Goal: Task Accomplishment & Management: Use online tool/utility

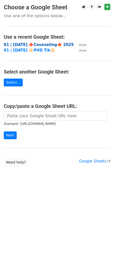
click at [28, 44] on strong "61 | [DATE] 🍁Counseling🍁 2025" at bounding box center [39, 45] width 70 height 5
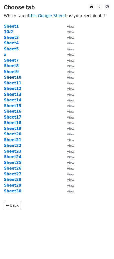
click at [14, 79] on strong "Sheet10" at bounding box center [13, 77] width 18 height 5
click at [14, 78] on strong "Sheet10" at bounding box center [13, 77] width 18 height 5
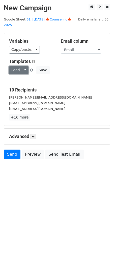
click at [15, 67] on link "Load..." at bounding box center [18, 70] width 19 height 8
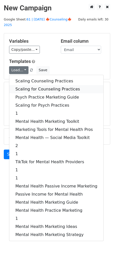
click at [28, 85] on link "Scaling for Counseling Practices" at bounding box center [56, 89] width 94 height 8
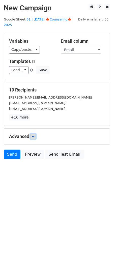
click at [36, 134] on link at bounding box center [33, 137] width 6 height 6
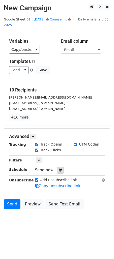
click at [59, 169] on icon at bounding box center [60, 171] width 3 height 4
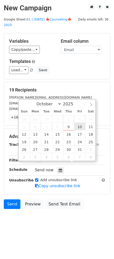
type input "2025-10-10 12:00"
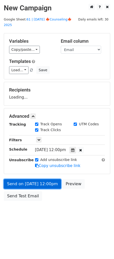
click at [48, 179] on link "Send on Oct 10 at 12:00pm" at bounding box center [32, 184] width 57 height 10
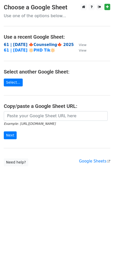
click at [52, 45] on strong "61 | [DATE] 🍁Counseling🍁 2025" at bounding box center [39, 45] width 70 height 5
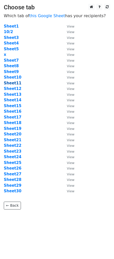
click at [16, 83] on strong "Sheet11" at bounding box center [13, 83] width 18 height 5
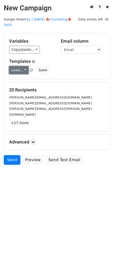
click at [16, 66] on link "Load..." at bounding box center [18, 70] width 19 height 8
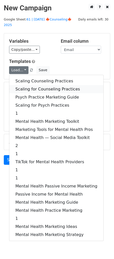
click at [36, 85] on link "Scaling for Counseling Practices" at bounding box center [56, 89] width 94 height 8
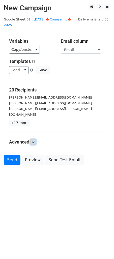
click at [35, 141] on icon at bounding box center [33, 142] width 3 height 3
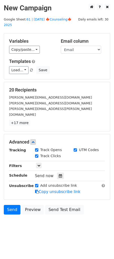
drag, startPoint x: 58, startPoint y: 163, endPoint x: 60, endPoint y: 154, distance: 8.8
click at [59, 174] on icon at bounding box center [60, 176] width 3 height 4
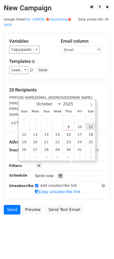
type input "2025-10-11 12:00"
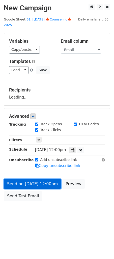
click at [50, 179] on link "Send on Oct 11 at 12:00pm" at bounding box center [32, 184] width 57 height 10
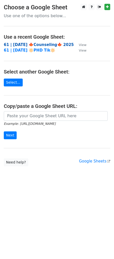
click at [47, 45] on strong "61 | [DATE] 🍁Counseling🍁 2025" at bounding box center [39, 45] width 70 height 5
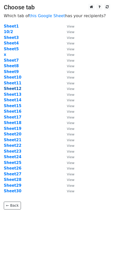
click at [9, 87] on strong "Sheet12" at bounding box center [13, 89] width 18 height 5
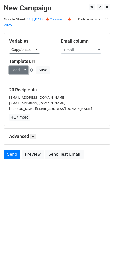
click at [19, 66] on link "Load..." at bounding box center [18, 70] width 19 height 8
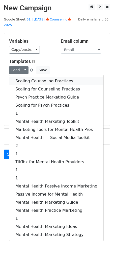
click at [23, 77] on link "Scaling Counseling Practices" at bounding box center [56, 81] width 94 height 8
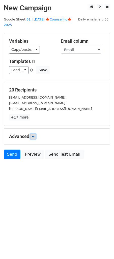
click at [36, 134] on link at bounding box center [33, 137] width 6 height 6
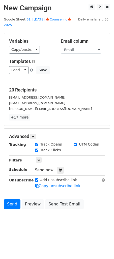
drag, startPoint x: 58, startPoint y: 163, endPoint x: 31, endPoint y: 149, distance: 30.6
click at [59, 169] on icon at bounding box center [60, 171] width 3 height 4
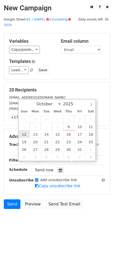
type input "2025-10-12 12:00"
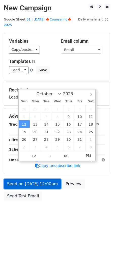
click at [25, 179] on link "Send on Oct 12 at 12:00pm" at bounding box center [32, 184] width 57 height 10
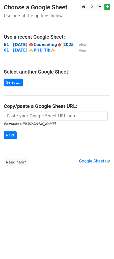
click at [39, 43] on strong "61 | [DATE] 🍁Counseling🍁 2025" at bounding box center [39, 45] width 70 height 5
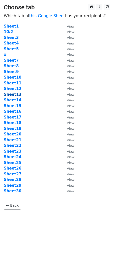
click at [13, 94] on strong "Sheet13" at bounding box center [13, 94] width 18 height 5
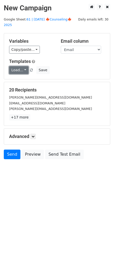
click at [20, 66] on link "Load..." at bounding box center [18, 70] width 19 height 8
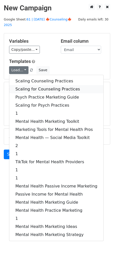
click at [30, 85] on link "Scaling for Counseling Practices" at bounding box center [56, 89] width 94 height 8
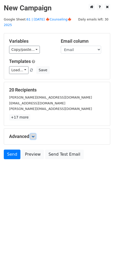
click at [35, 134] on link at bounding box center [33, 137] width 6 height 6
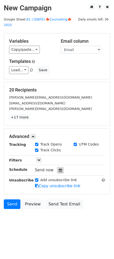
click at [59, 169] on icon at bounding box center [60, 171] width 3 height 4
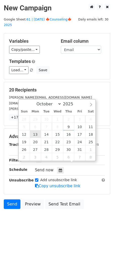
type input "2025-10-13 12:00"
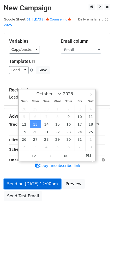
click at [36, 179] on link "Send on Oct 13 at 12:00pm" at bounding box center [32, 184] width 57 height 10
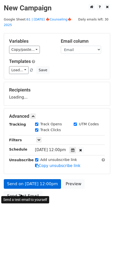
drag, startPoint x: 23, startPoint y: 190, endPoint x: 23, endPoint y: 177, distance: 12.9
click at [23, 192] on link "Send Test Email" at bounding box center [23, 197] width 38 height 10
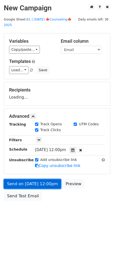
click at [23, 179] on link "Send on Oct 13 at 12:00pm" at bounding box center [32, 184] width 57 height 10
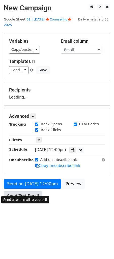
click at [19, 192] on link "Send Test Email" at bounding box center [23, 197] width 38 height 10
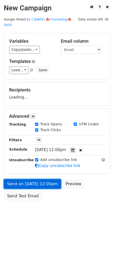
click at [25, 179] on link "Send on Oct 13 at 12:00pm" at bounding box center [32, 184] width 57 height 10
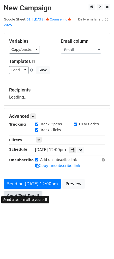
click at [21, 192] on link "Send Test Email" at bounding box center [23, 197] width 38 height 10
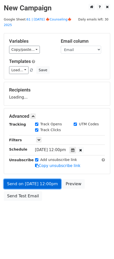
click at [28, 179] on link "Send on Oct 13 at 12:00pm" at bounding box center [32, 184] width 57 height 10
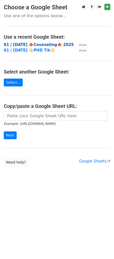
click at [38, 45] on strong "61 | oct 2 🍁Counseling🍁 2025" at bounding box center [39, 45] width 70 height 5
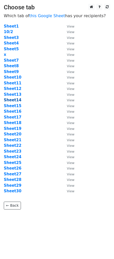
click at [16, 100] on strong "Sheet14" at bounding box center [13, 100] width 18 height 5
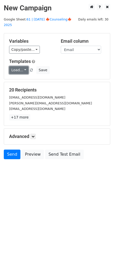
click at [16, 66] on link "Load..." at bounding box center [18, 70] width 19 height 8
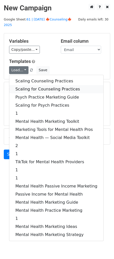
click at [37, 85] on link "Scaling for Counseling Practices" at bounding box center [56, 89] width 94 height 8
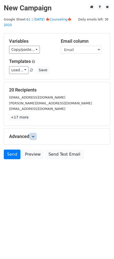
click at [35, 135] on icon at bounding box center [33, 136] width 3 height 3
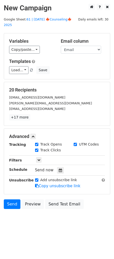
click at [57, 167] on div at bounding box center [60, 170] width 7 height 7
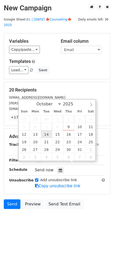
type input "2025-10-14 12:00"
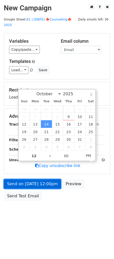
click at [36, 179] on link "Send on Oct 14 at 12:00pm" at bounding box center [32, 184] width 57 height 10
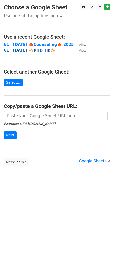
click at [39, 48] on strong "61 | [DATE] 🔆PHD Tik🔆" at bounding box center [30, 50] width 52 height 5
click at [21, 44] on strong "61 | [DATE] 🍁Counseling🍁 2025" at bounding box center [39, 45] width 70 height 5
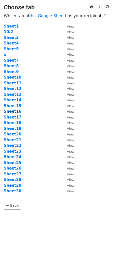
click at [15, 109] on strong "Sheet16" at bounding box center [13, 111] width 18 height 5
click at [15, 106] on strong "Sheet15" at bounding box center [13, 106] width 18 height 5
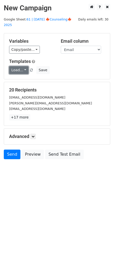
click at [17, 66] on link "Load..." at bounding box center [18, 70] width 19 height 8
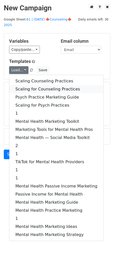
click at [43, 85] on link "Scaling for Counseling Practices" at bounding box center [56, 89] width 94 height 8
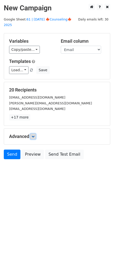
click at [34, 135] on icon at bounding box center [33, 136] width 3 height 3
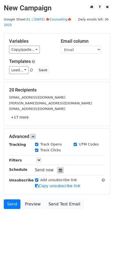
click at [61, 167] on div at bounding box center [60, 170] width 7 height 7
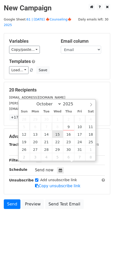
type input "2025-10-15 12:00"
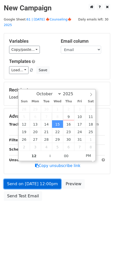
click at [44, 182] on link "Send on Oct 15 at 12:00pm" at bounding box center [32, 184] width 57 height 10
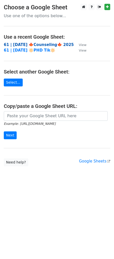
click at [45, 44] on strong "61 | oct 2 🍁Counseling🍁 2025" at bounding box center [39, 45] width 70 height 5
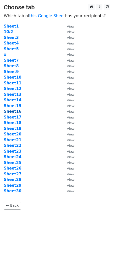
click at [15, 110] on strong "Sheet16" at bounding box center [13, 111] width 18 height 5
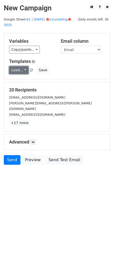
click at [20, 66] on link "Load..." at bounding box center [18, 70] width 19 height 8
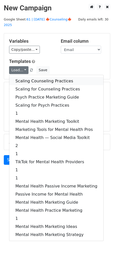
click at [32, 77] on link "Scaling Counseling Practices" at bounding box center [56, 81] width 94 height 8
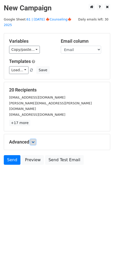
click at [33, 141] on icon at bounding box center [33, 142] width 3 height 3
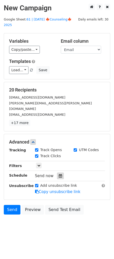
click at [59, 174] on icon at bounding box center [60, 176] width 3 height 4
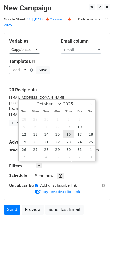
type input "[DATE] 12:00"
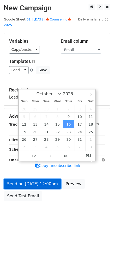
click at [46, 179] on link "Send on [DATE] 12:00pm" at bounding box center [32, 184] width 57 height 10
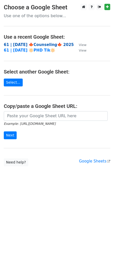
click at [48, 44] on strong "61 | [DATE] 🍁Counseling🍁 2025" at bounding box center [39, 45] width 70 height 5
